Goal: Entertainment & Leisure: Consume media (video, audio)

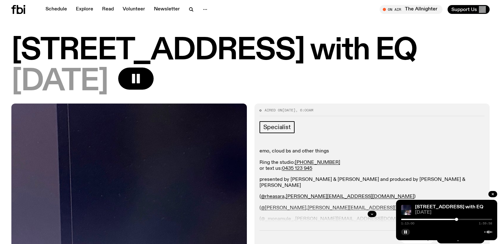
scroll to position [564, 0]
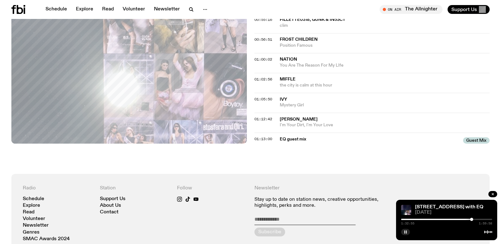
click at [408, 233] on button "button" at bounding box center [405, 232] width 9 height 6
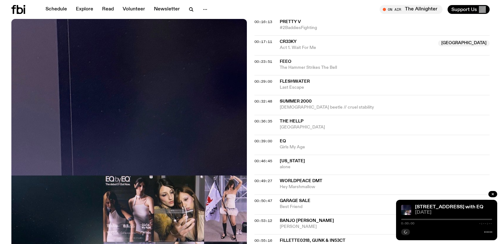
scroll to position [343, 0]
click at [407, 232] on icon "button" at bounding box center [405, 232] width 3 height 3
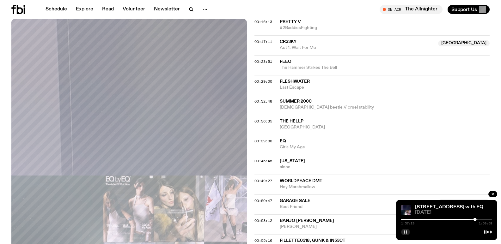
click at [406, 231] on icon "button" at bounding box center [406, 232] width 4 height 4
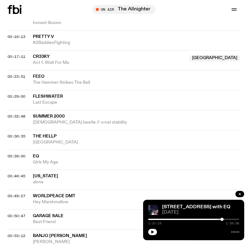
drag, startPoint x: 153, startPoint y: 233, endPoint x: 125, endPoint y: 25, distance: 210.0
click at [153, 232] on icon "button" at bounding box center [153, 232] width 4 height 4
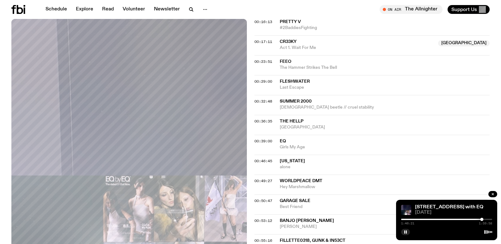
drag, startPoint x: 408, startPoint y: 231, endPoint x: 407, endPoint y: 225, distance: 6.2
click at [409, 231] on button "button" at bounding box center [405, 232] width 9 height 6
